Goal: Navigation & Orientation: Find specific page/section

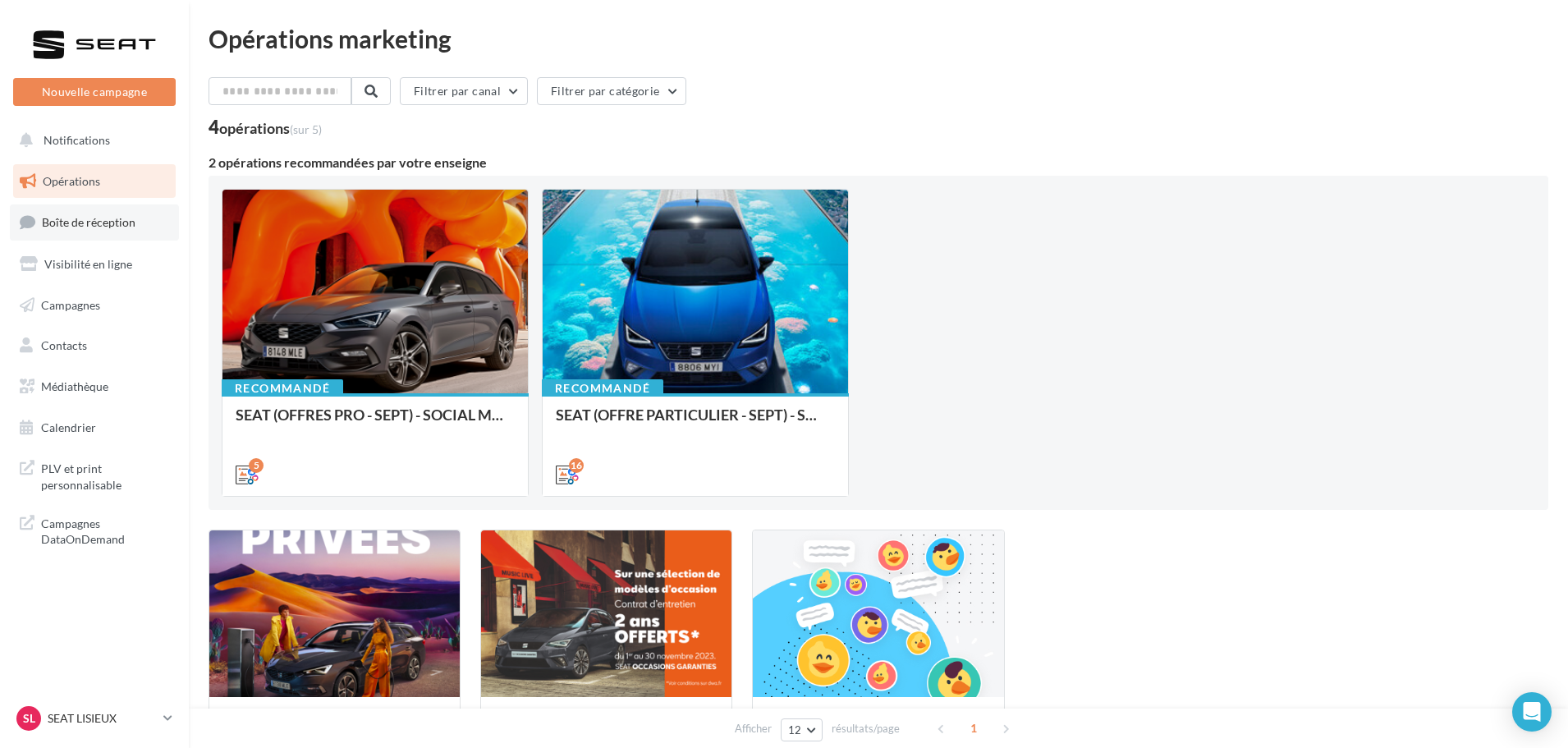
click at [73, 226] on span "Boîte de réception" at bounding box center [88, 221] width 93 height 14
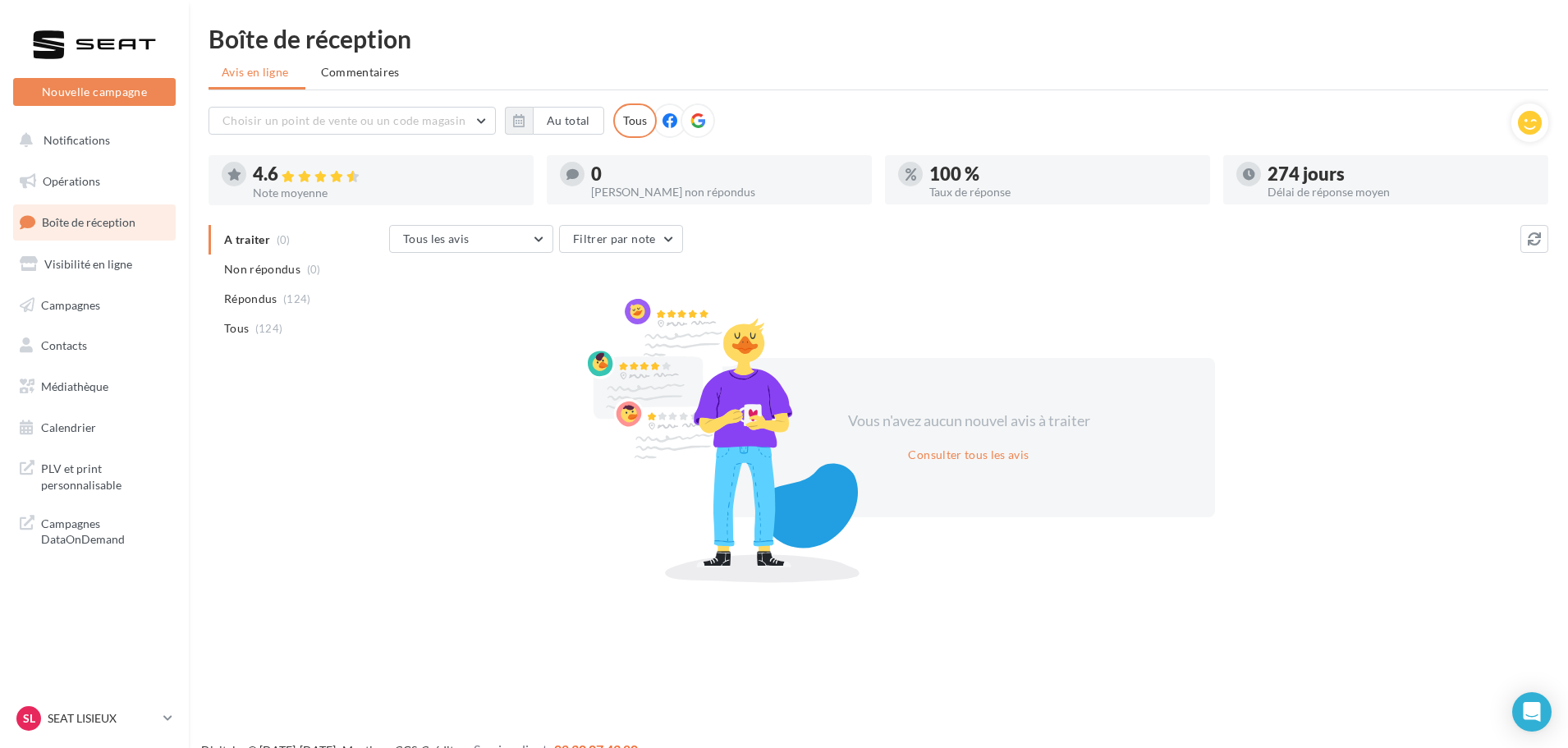
click at [94, 736] on div "SL SEAT LISIEUX SEAT-[GEOGRAPHIC_DATA]" at bounding box center [94, 725] width 189 height 45
click at [101, 720] on p "SEAT LISIEUX" at bounding box center [103, 718] width 109 height 16
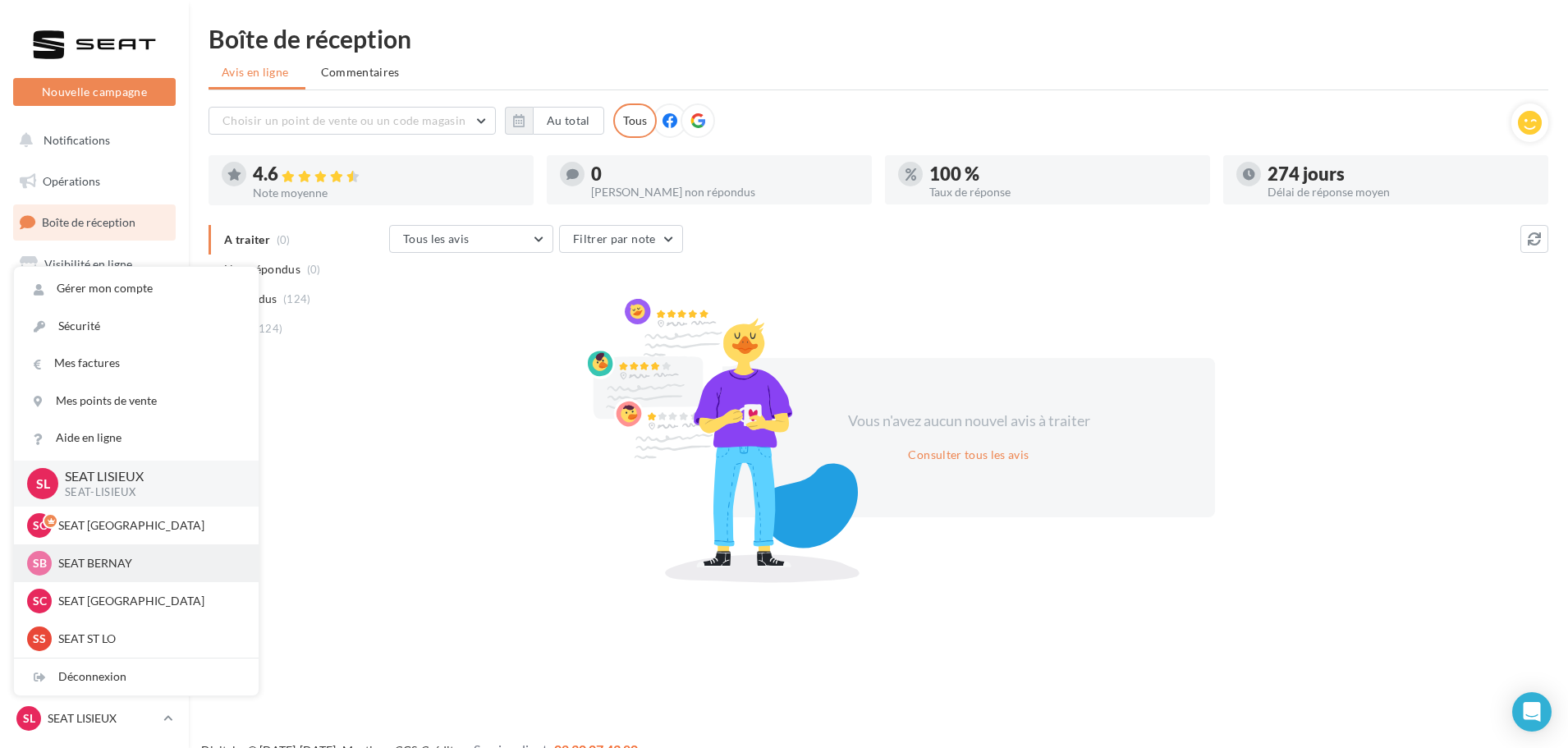
click at [121, 561] on p "SEAT BERNAY" at bounding box center [149, 562] width 181 height 16
